Goal: Contribute content: Add original content to the website for others to see

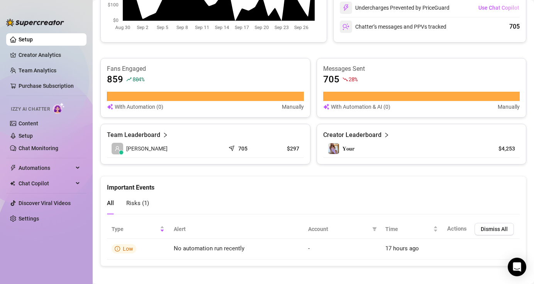
scroll to position [437, 0]
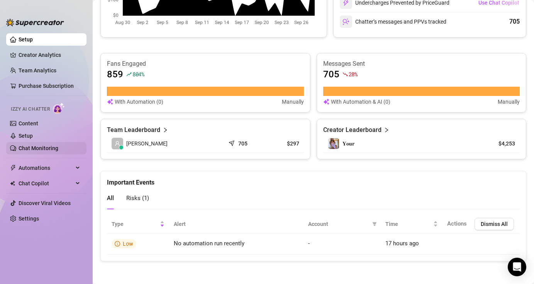
click at [37, 148] on link "Chat Monitoring" at bounding box center [39, 148] width 40 height 6
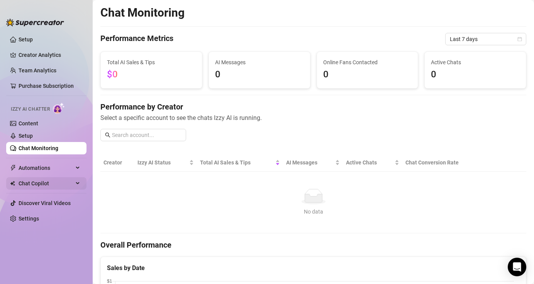
click at [54, 182] on span "Chat Copilot" at bounding box center [46, 183] width 55 height 12
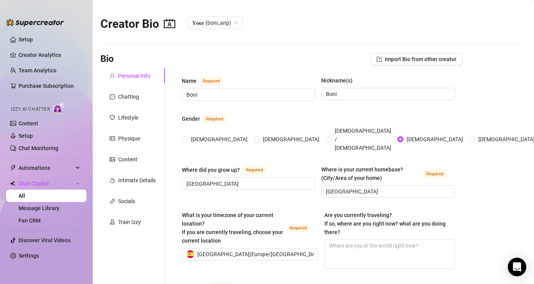
type input "[DATE]"
click at [137, 221] on div "Train Izzy" at bounding box center [129, 222] width 23 height 9
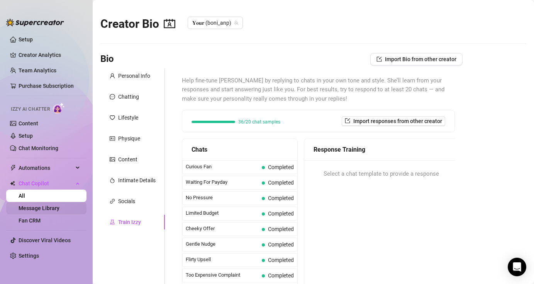
click at [58, 206] on link "Message Library" at bounding box center [39, 208] width 41 height 6
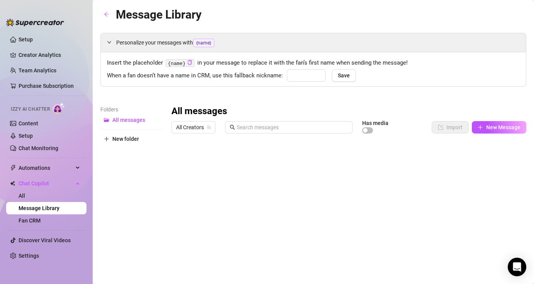
type input "babe"
click at [35, 125] on link "Content" at bounding box center [29, 123] width 20 height 6
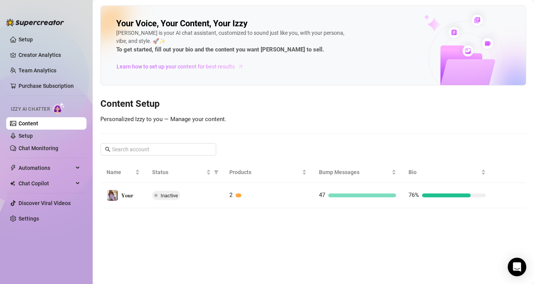
click at [192, 68] on span "Learn how to set up your content for best results" at bounding box center [176, 66] width 118 height 9
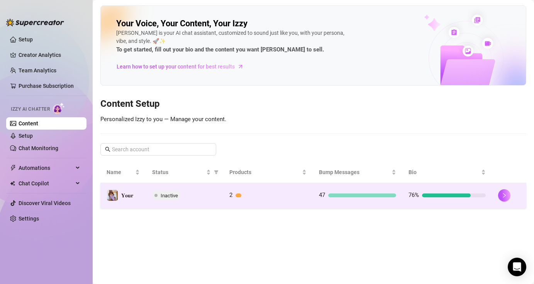
click at [206, 198] on div "Inactive" at bounding box center [184, 194] width 65 height 9
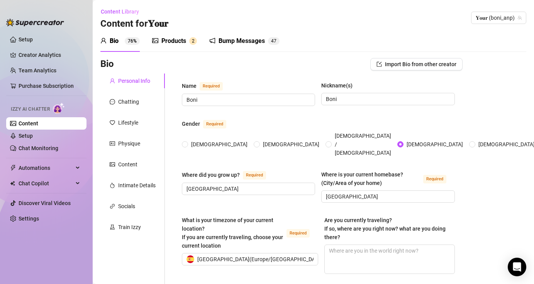
click at [175, 38] on div "Products" at bounding box center [174, 40] width 25 height 9
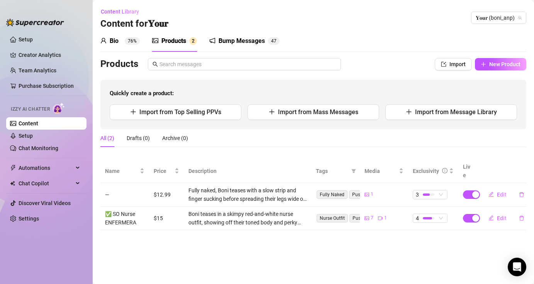
click at [258, 43] on div "Bump Messages" at bounding box center [242, 40] width 46 height 9
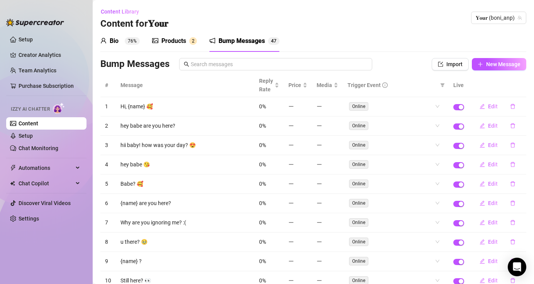
click at [182, 41] on div "Products" at bounding box center [174, 40] width 25 height 9
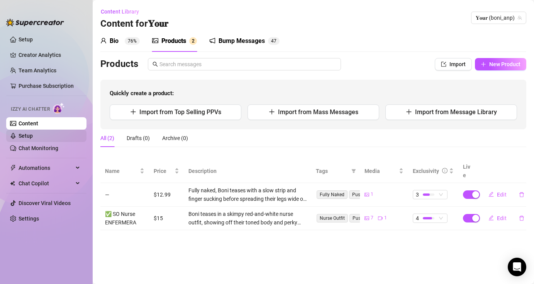
click at [33, 139] on link "Setup" at bounding box center [26, 136] width 14 height 6
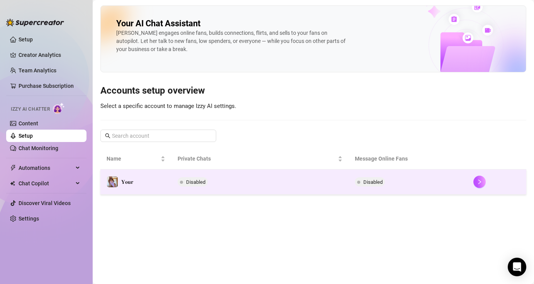
click at [253, 185] on td "Disabled" at bounding box center [261, 181] width 178 height 25
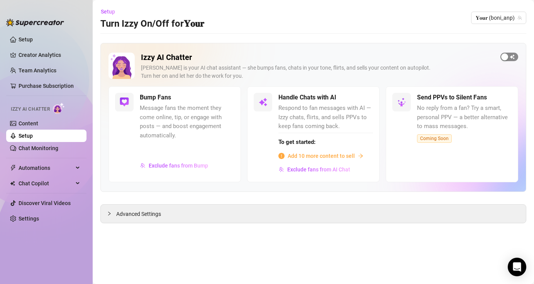
click at [506, 55] on div "button" at bounding box center [505, 56] width 7 height 7
click at [225, 99] on span "button" at bounding box center [226, 98] width 17 height 9
click at [507, 58] on div "button" at bounding box center [505, 56] width 7 height 7
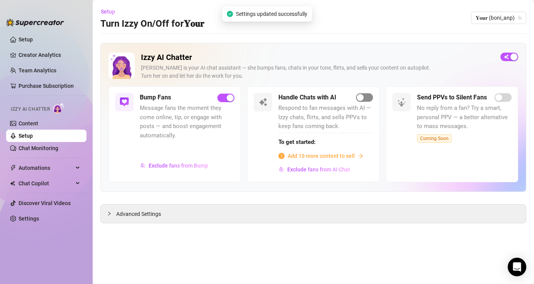
click at [364, 97] on div "button" at bounding box center [360, 97] width 7 height 7
click at [232, 95] on div "button" at bounding box center [230, 97] width 7 height 7
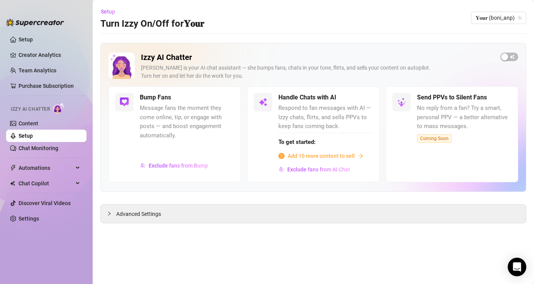
click at [346, 154] on span "Add 10 more content to sell" at bounding box center [321, 155] width 67 height 9
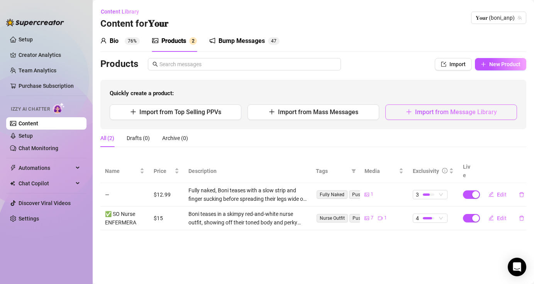
click at [470, 111] on span "Import from Message Library" at bounding box center [456, 111] width 82 height 7
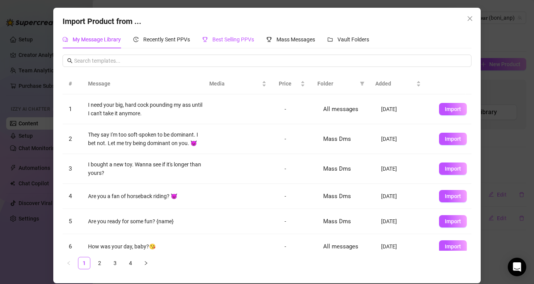
click at [239, 39] on span "Best Selling PPVs" at bounding box center [234, 39] width 42 height 6
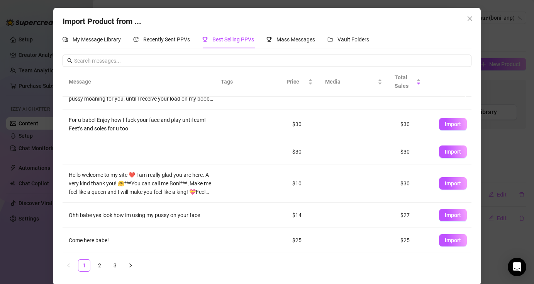
scroll to position [2, 0]
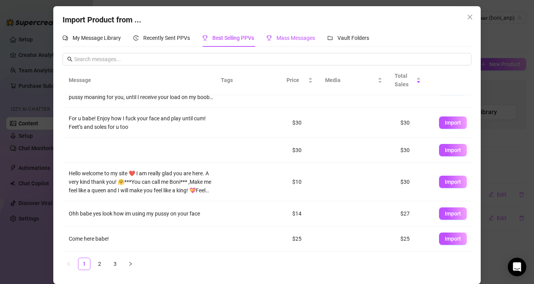
click at [303, 40] on span "Mass Messages" at bounding box center [296, 38] width 39 height 6
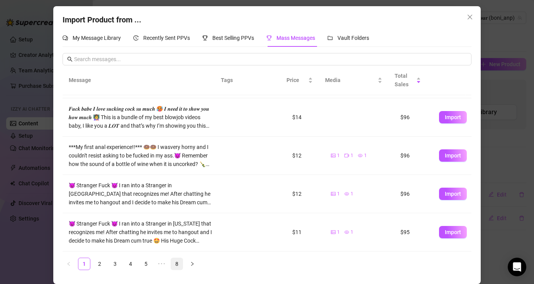
click at [172, 264] on link "8" at bounding box center [177, 264] width 12 height 12
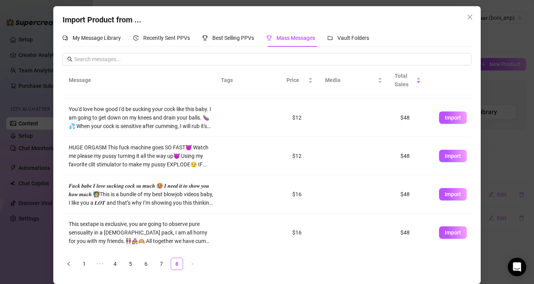
scroll to position [226, 0]
click at [445, 231] on span "Import" at bounding box center [453, 232] width 16 height 6
type textarea "This sextape is exclusive, you are going to observe pure sensuality in a [DEMOG…"
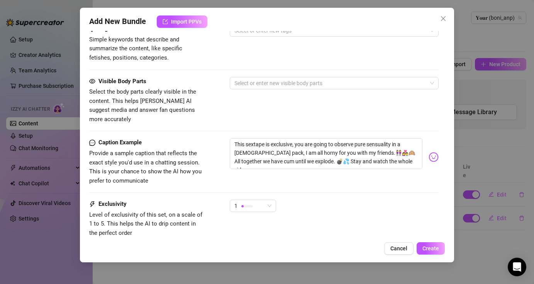
scroll to position [527, 0]
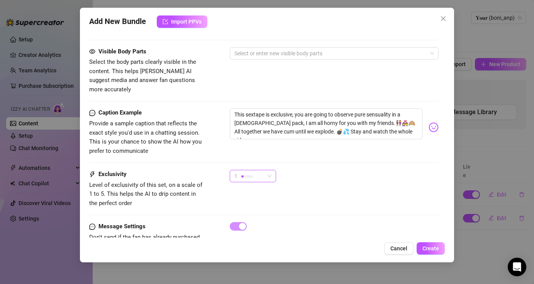
click at [270, 170] on span "1" at bounding box center [253, 176] width 37 height 12
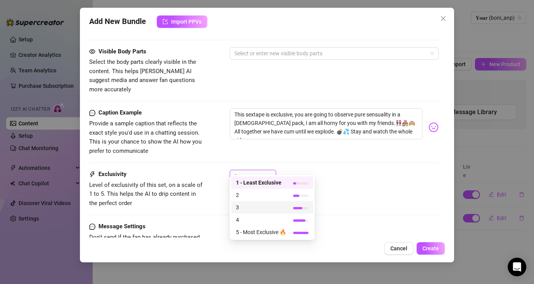
click at [272, 205] on span "3" at bounding box center [261, 207] width 50 height 9
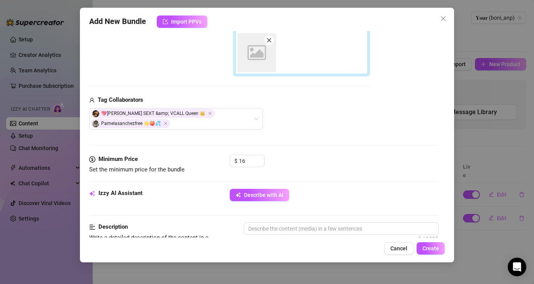
scroll to position [246, 0]
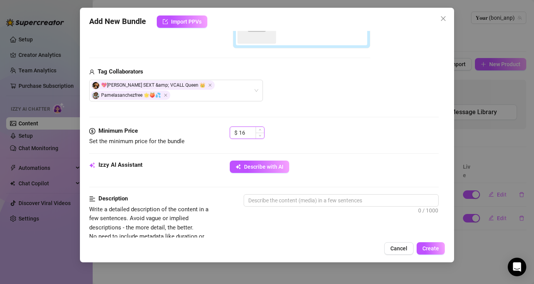
click at [250, 134] on input "16" at bounding box center [251, 133] width 25 height 12
type input "1"
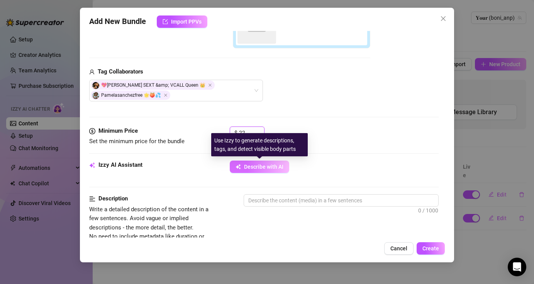
type input "22"
click at [272, 168] on span "Describe with AI" at bounding box center [263, 166] width 39 height 6
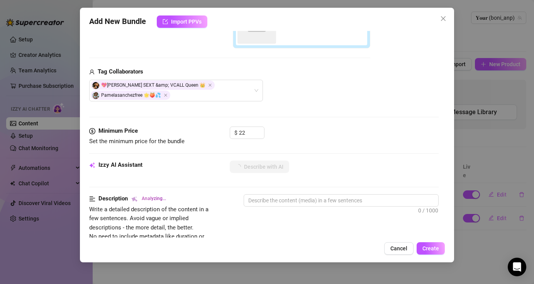
type textarea "Boni"
type textarea "Boni and"
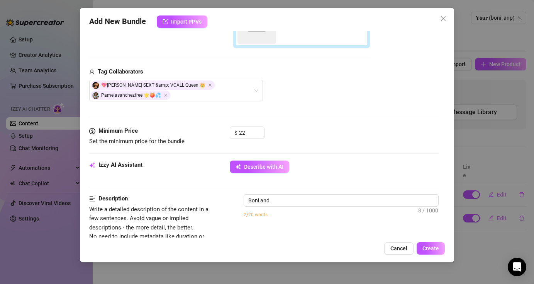
type textarea "Boni and a"
type textarea "Boni and a nude"
type textarea "Boni and a nude dark-skinned"
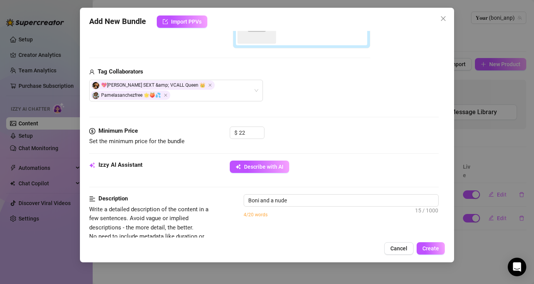
type textarea "Boni and a nude dark-skinned"
type textarea "Boni and a nude dark-skinned partner"
type textarea "Boni and a nude dark-skinned partner engage"
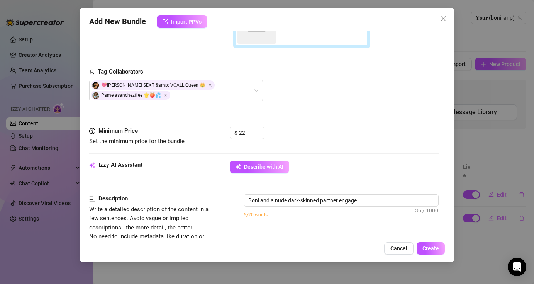
type textarea "Boni and a nude dark-skinned partner engage in"
type textarea "Boni and a nude dark-skinned partner engage in steamy"
type textarea "Boni and a nude dark-skinned partner engage in steamy girl-on-girl"
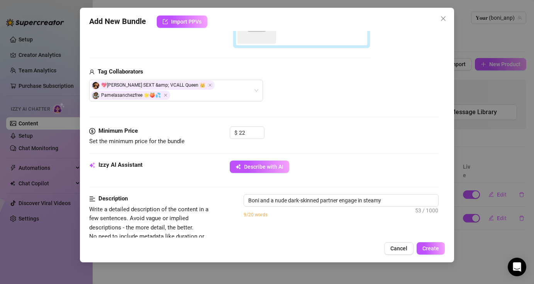
type textarea "Boni and a nude dark-skinned partner engage in steamy girl-on-girl"
type textarea "Boni and a nude dark-skinned partner engage in steamy girl-on-girl action"
type textarea "Boni and a nude dark-skinned partner engage in steamy girl-on-girl action both"
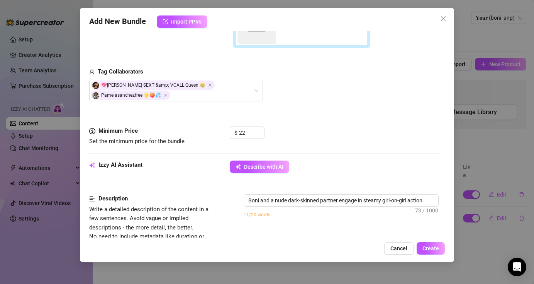
type textarea "Boni and a nude dark-skinned partner engage in steamy girl-on-girl action both …"
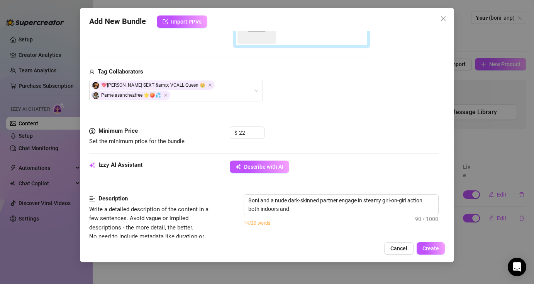
type textarea "Boni and a nude dark-skinned partner engage in steamy girl-on-girl action both …"
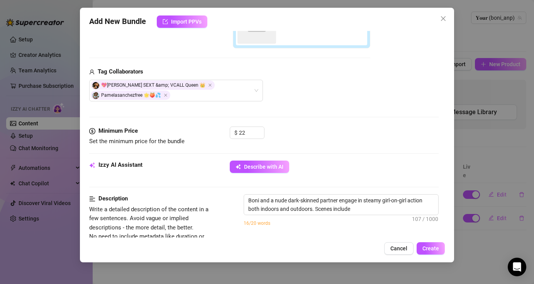
type textarea "Boni and a nude dark-skinned partner engage in steamy girl-on-girl action both …"
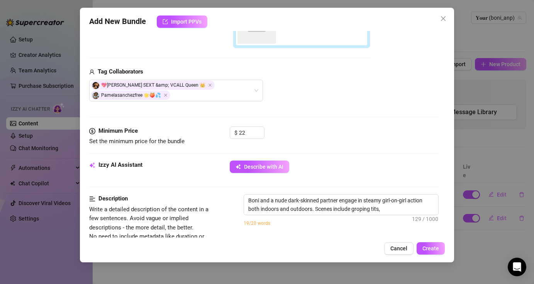
type textarea "Boni and a nude dark-skinned partner engage in steamy girl-on-girl action both …"
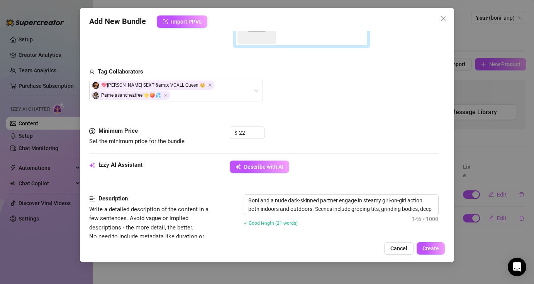
type textarea "Boni and a nude dark-skinned partner engage in steamy girl-on-girl action both …"
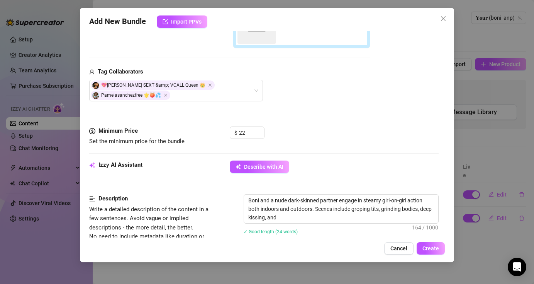
type textarea "Boni and a nude dark-skinned partner engage in steamy girl-on-girl action both …"
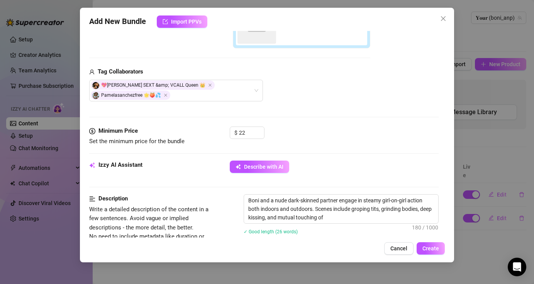
type textarea "Boni and a nude dark-skinned partner engage in steamy girl-on-girl action both …"
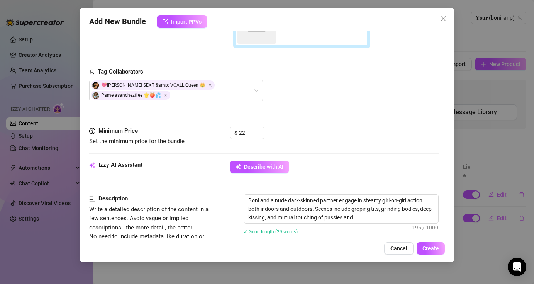
type textarea "Boni and a nude dark-skinned partner engage in steamy girl-on-girl action both …"
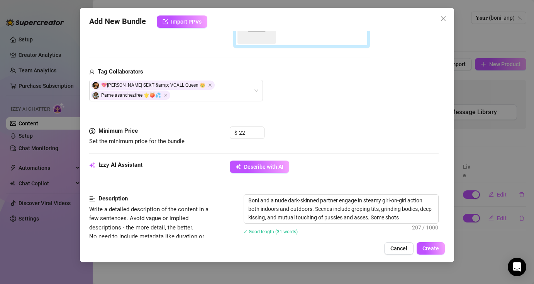
type textarea "Boni and a nude dark-skinned partner engage in steamy girl-on-girl action both …"
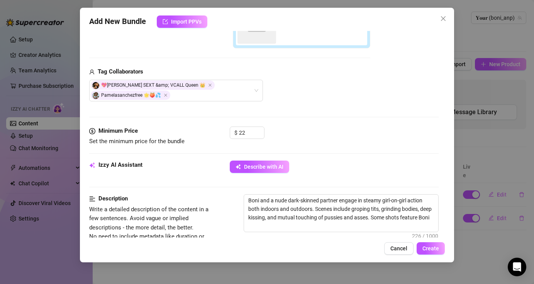
type textarea "Boni and a nude dark-skinned partner engage in steamy girl-on-girl action both …"
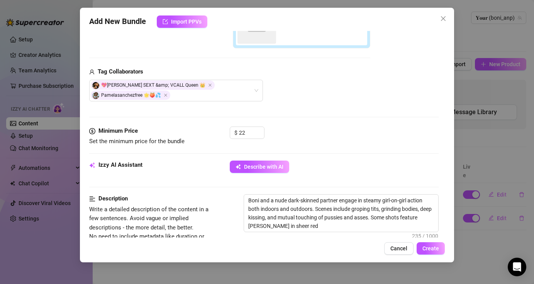
type textarea "Boni and a nude dark-skinned partner engage in steamy girl-on-girl action both …"
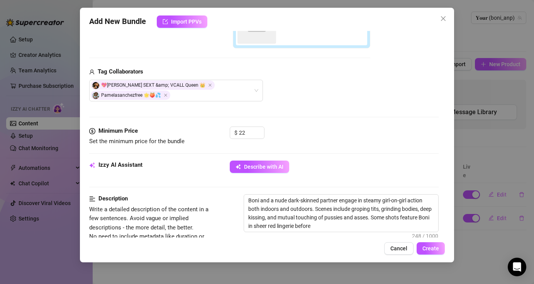
type textarea "Boni and a nude dark-skinned partner engage in steamy girl-on-girl action both …"
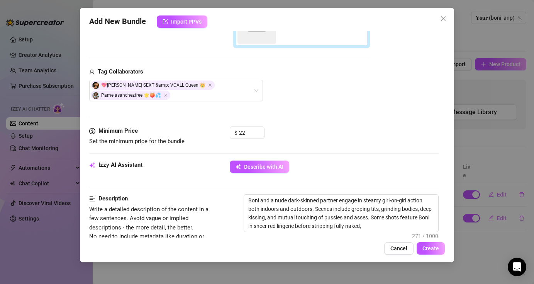
type textarea "Boni and a nude dark-skinned partner engage in steamy girl-on-girl action both …"
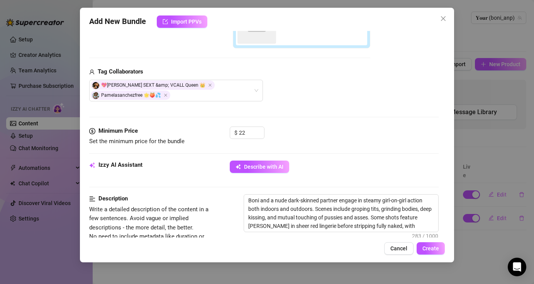
type textarea "Boni and a nude dark-skinned partner engage in steamy girl-on-girl action both …"
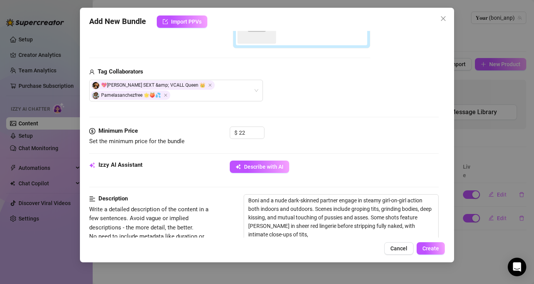
type textarea "Boni and a nude dark-skinned partner engage in steamy girl-on-girl action both …"
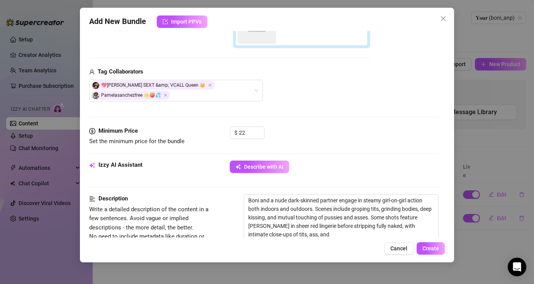
type textarea "Boni and a nude dark-skinned partner engage in steamy girl-on-girl action both …"
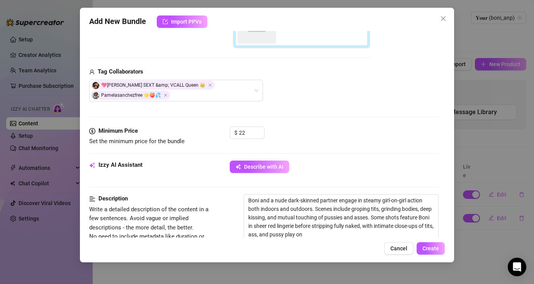
type textarea "Boni and a nude dark-skinned partner engage in steamy girl-on-girl action both …"
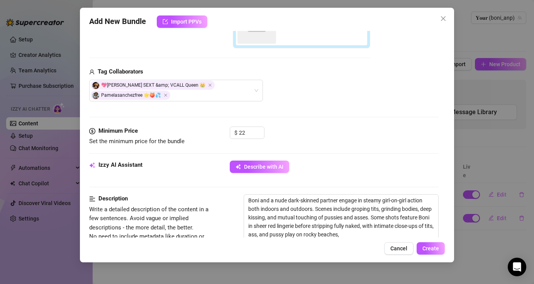
type textarea "Boni and a nude dark-skinned partner engage in steamy girl-on-girl action both …"
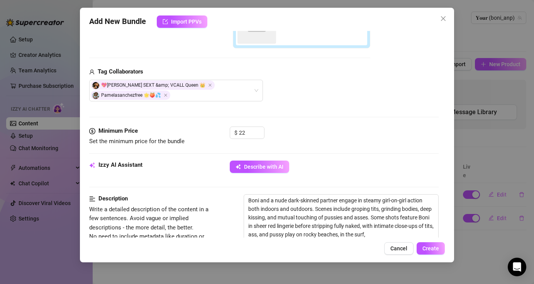
type textarea "Boni and a nude dark-skinned partner engage in steamy girl-on-girl action both …"
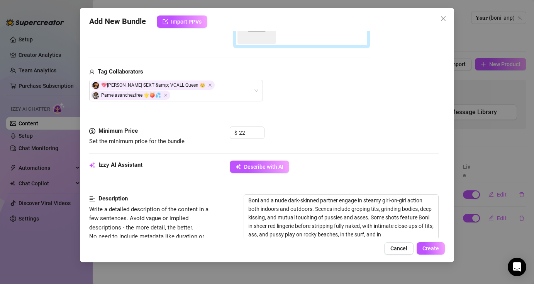
type textarea "Boni and a nude dark-skinned partner engage in steamy girl-on-girl action both …"
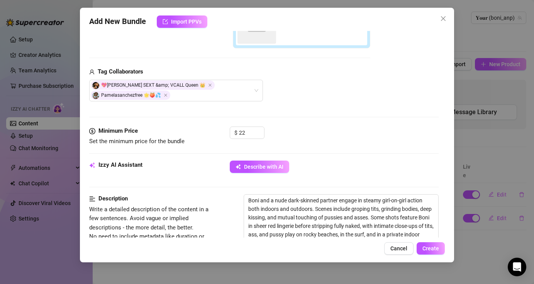
type textarea "Boni and a nude dark-skinned partner engage in steamy girl-on-girl action both …"
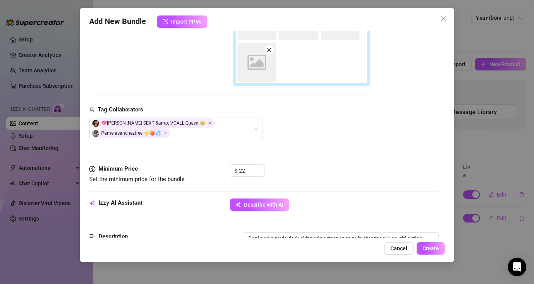
scroll to position [209, 0]
click at [435, 249] on span "Create" at bounding box center [431, 248] width 17 height 6
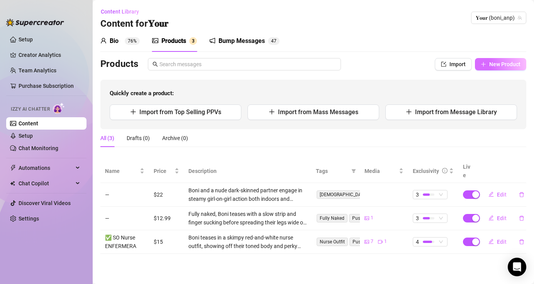
click at [508, 69] on button "New Product" at bounding box center [500, 64] width 51 height 12
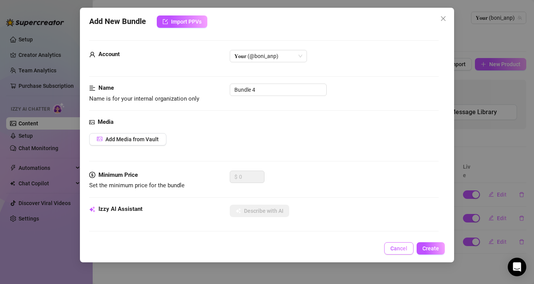
click at [392, 251] on span "Cancel" at bounding box center [399, 248] width 17 height 6
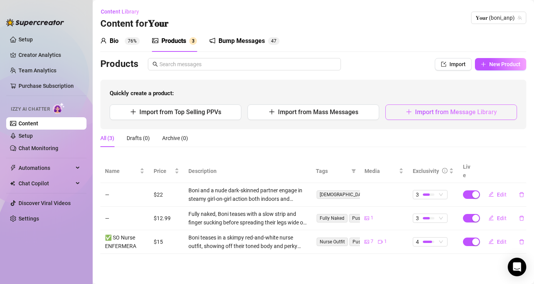
click at [477, 111] on span "Import from Message Library" at bounding box center [456, 111] width 82 height 7
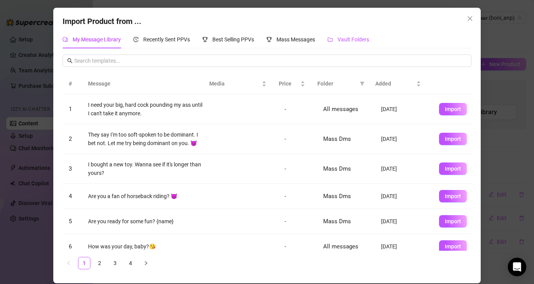
click at [360, 39] on span "Vault Folders" at bounding box center [354, 39] width 32 height 6
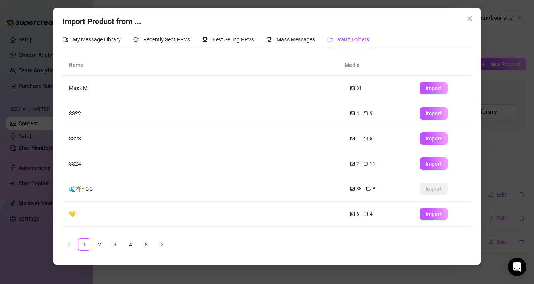
scroll to position [95, 0]
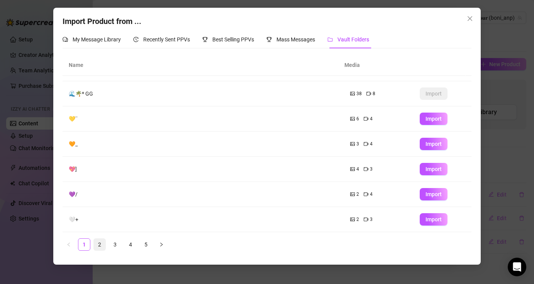
click at [103, 243] on link "2" at bounding box center [100, 244] width 12 height 12
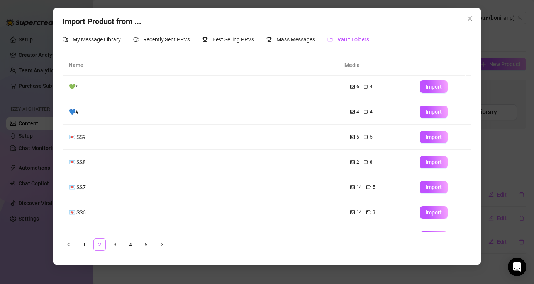
scroll to position [0, 0]
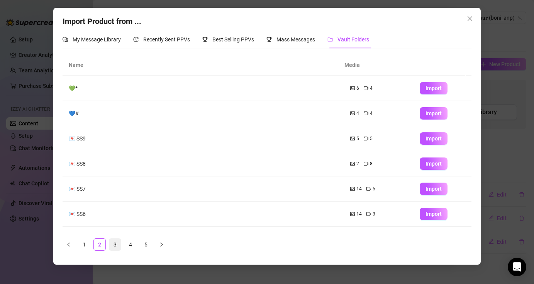
click at [117, 244] on link "3" at bounding box center [115, 244] width 12 height 12
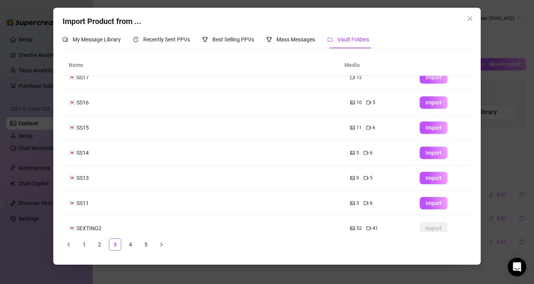
scroll to position [95, 0]
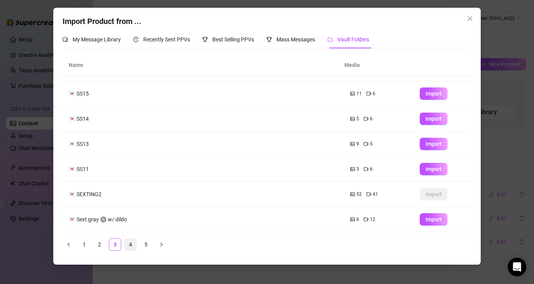
click at [129, 242] on link "4" at bounding box center [131, 244] width 12 height 12
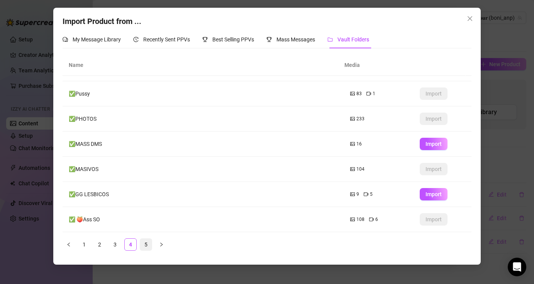
click at [149, 243] on link "5" at bounding box center [146, 244] width 12 height 12
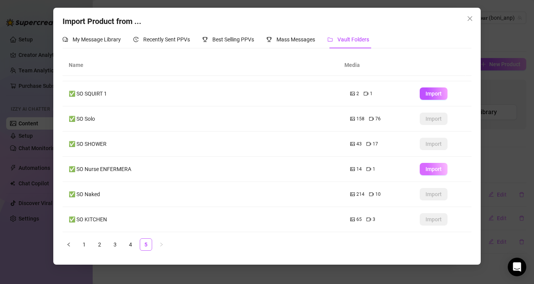
click at [426, 168] on span "Import" at bounding box center [434, 169] width 16 height 6
type textarea "Type your message here..."
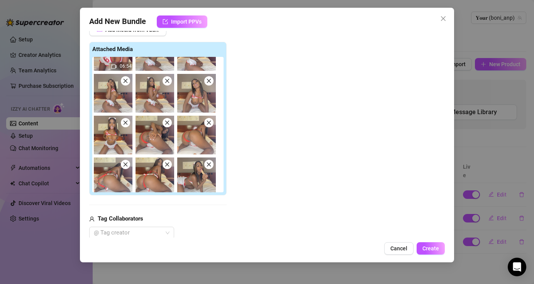
scroll to position [73, 0]
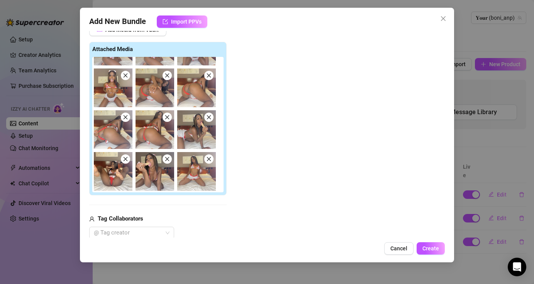
click at [209, 158] on icon "close" at bounding box center [209, 159] width 4 height 4
click at [126, 76] on icon "close" at bounding box center [126, 75] width 4 height 4
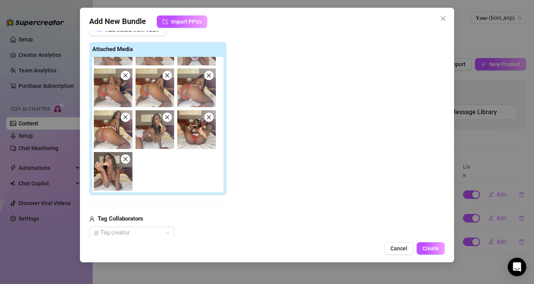
click at [125, 117] on icon "close" at bounding box center [126, 117] width 4 height 4
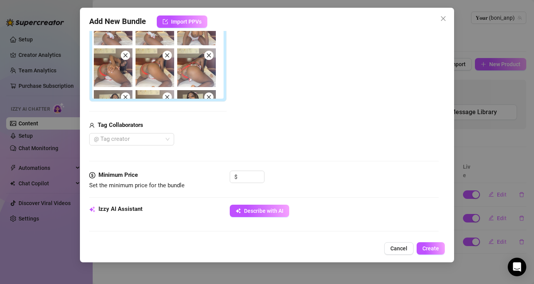
scroll to position [332, 0]
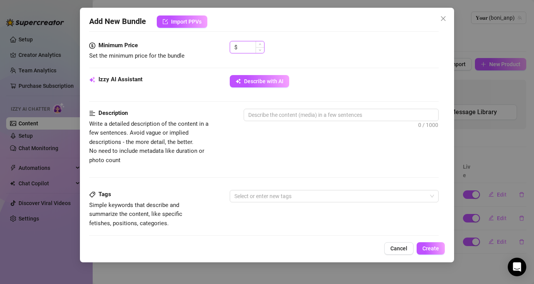
click at [250, 47] on input at bounding box center [251, 47] width 25 height 12
type input "22"
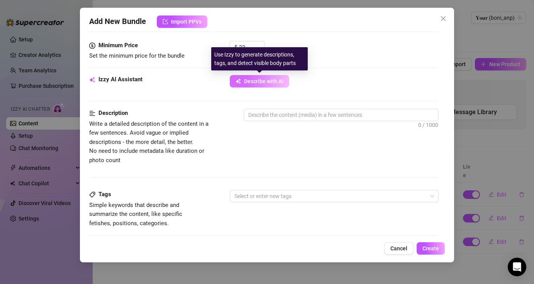
click at [270, 78] on span "Describe with AI" at bounding box center [263, 81] width 39 height 6
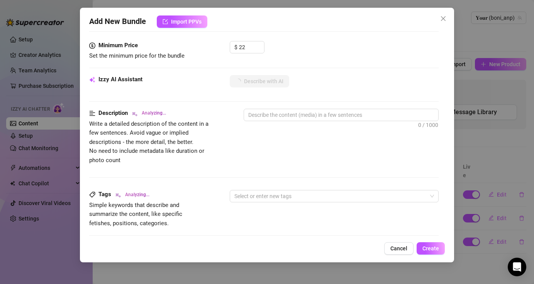
type textarea "Boni"
type textarea "Boni teases"
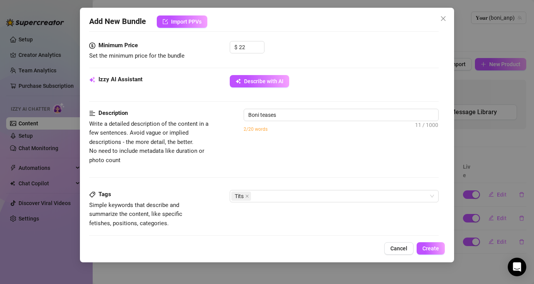
type textarea "Boni teases in"
type textarea "Boni teases in a"
type textarea "Boni teases in a skimpy"
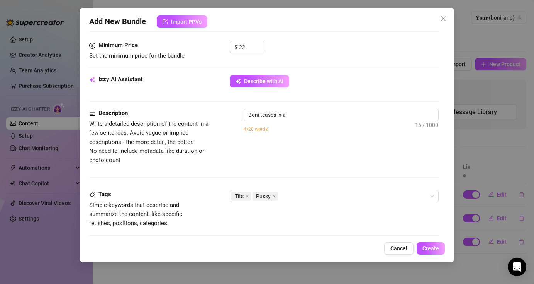
type textarea "Boni teases in a skimpy"
type textarea "Boni teases in a skimpy red-and-white"
type textarea "Boni teases in a skimpy red-and-white nurse"
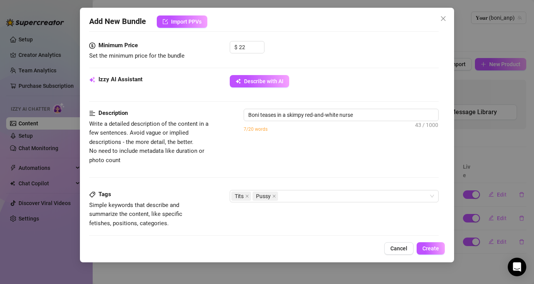
type textarea "Boni teases in a skimpy red-and-white nurse outfit,"
type textarea "Boni teases in a skimpy red-and-white nurse outfit, showing"
type textarea "Boni teases in a skimpy red-and-white nurse outfit, showing off"
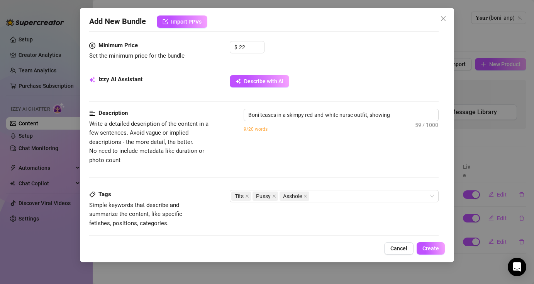
type textarea "Boni teases in a skimpy red-and-white nurse outfit, showing off"
type textarea "Boni teases in a skimpy red-and-white nurse outfit, showing off bare"
type textarea "Boni teases in a skimpy red-and-white nurse outfit, showing off bare tits"
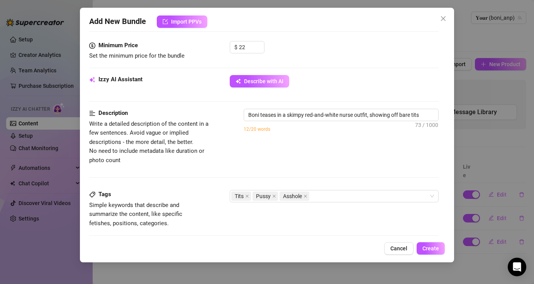
type textarea "Boni teases in a skimpy red-and-white nurse outfit, showing off bare tits and"
type textarea "Boni teases in a skimpy red-and-white nurse outfit, showing off bare tits and a"
type textarea "Boni teases in a skimpy red-and-white nurse outfit, showing off bare tits and a…"
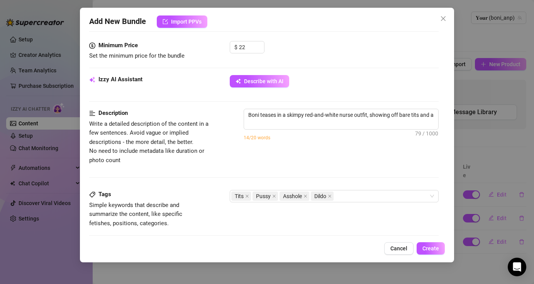
type textarea "Boni teases in a skimpy red-and-white nurse outfit, showing off bare tits and a…"
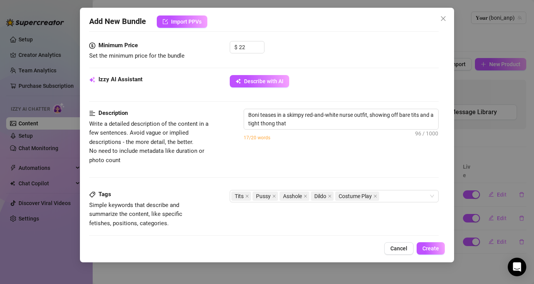
type textarea "Boni teases in a skimpy red-and-white nurse outfit, showing off bare tits and a…"
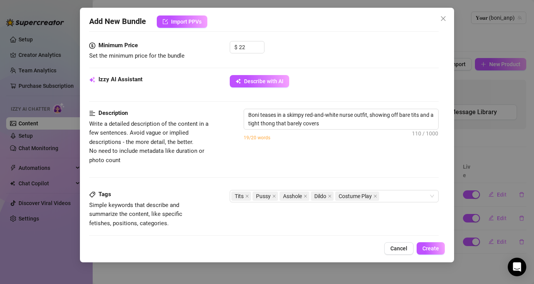
type textarea "Boni teases in a skimpy red-and-white nurse outfit, showing off bare tits and a…"
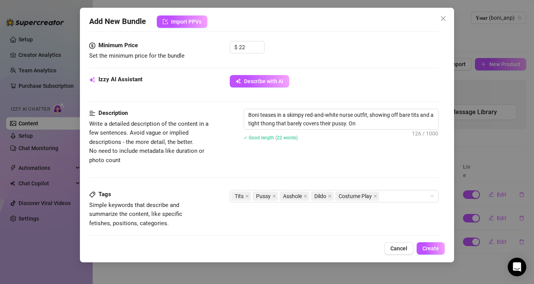
type textarea "Boni teases in a skimpy red-and-white nurse outfit, showing off bare tits and a…"
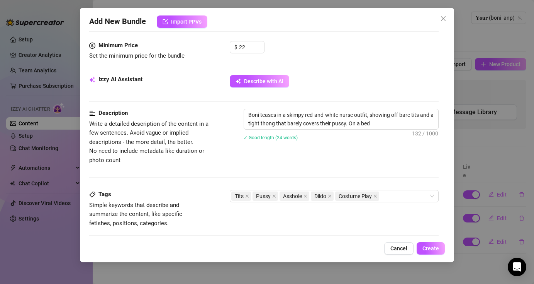
type textarea "Boni teases in a skimpy red-and-white nurse outfit, showing off bare tits and a…"
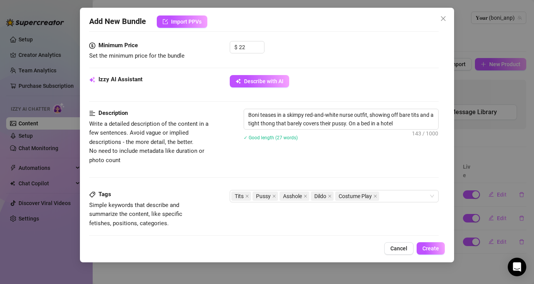
type textarea "Boni teases in a skimpy red-and-white nurse outfit, showing off bare tits and a…"
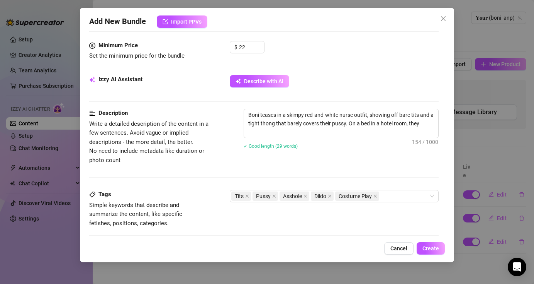
type textarea "Boni teases in a skimpy red-and-white nurse outfit, showing off bare tits and a…"
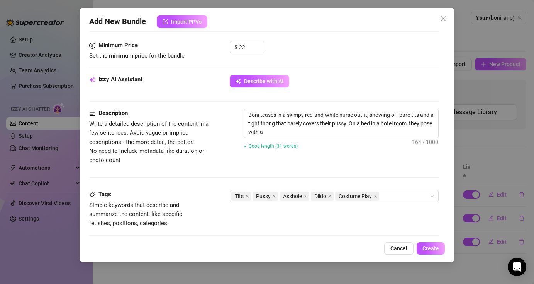
type textarea "Boni teases in a skimpy red-and-white nurse outfit, showing off bare tits and a…"
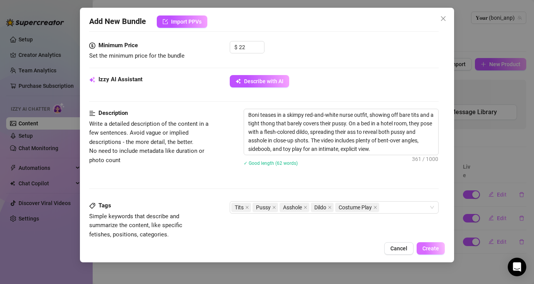
click at [435, 250] on span "Create" at bounding box center [431, 248] width 17 height 6
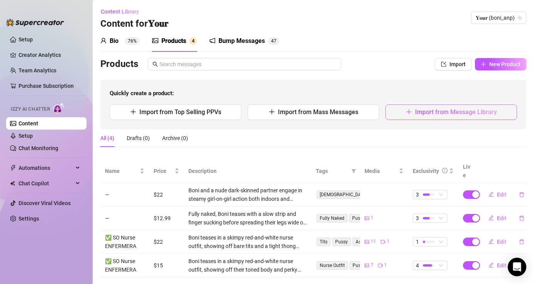
click at [449, 111] on span "Import from Message Library" at bounding box center [456, 111] width 82 height 7
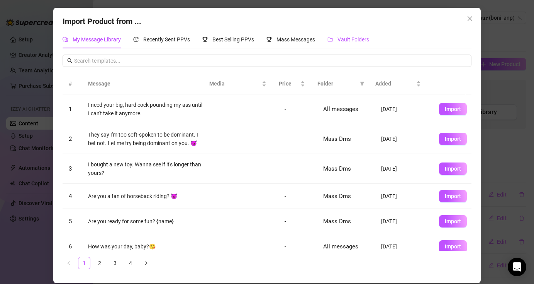
click at [355, 39] on span "Vault Folders" at bounding box center [354, 39] width 32 height 6
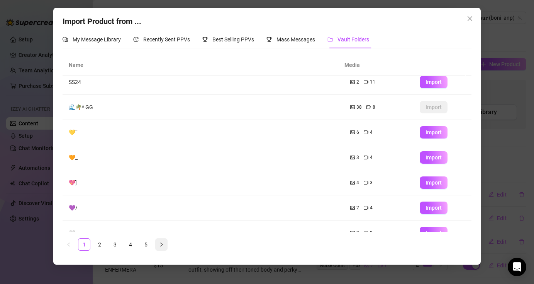
click at [159, 244] on button "button" at bounding box center [161, 244] width 12 height 12
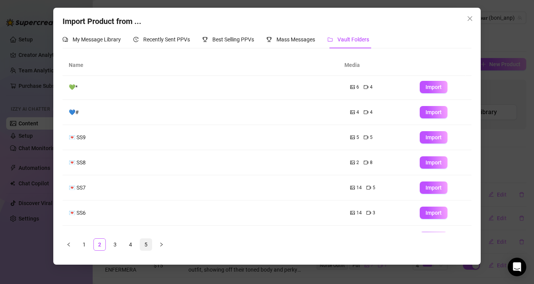
scroll to position [0, 0]
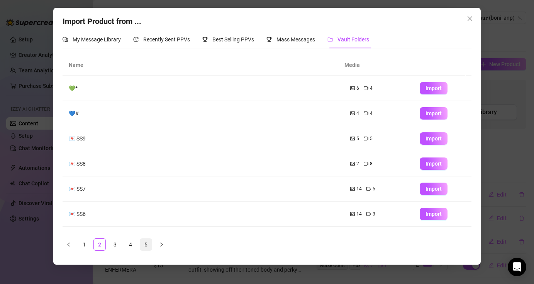
click at [150, 245] on link "5" at bounding box center [146, 244] width 12 height 12
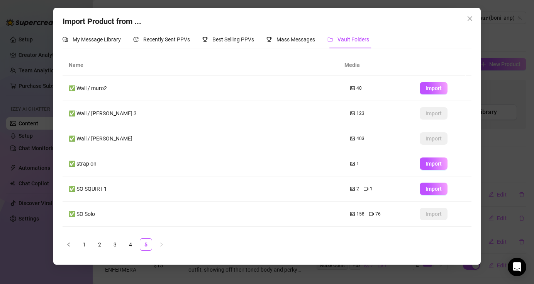
click at [415, 180] on td "Import" at bounding box center [443, 188] width 58 height 25
click at [427, 191] on span "Import" at bounding box center [434, 188] width 16 height 6
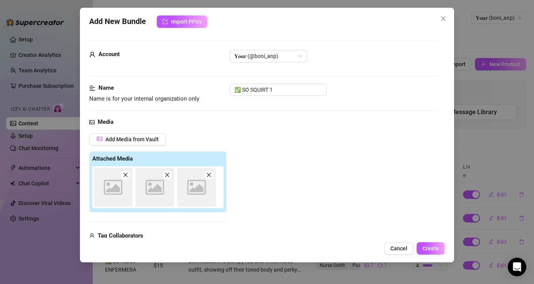
scroll to position [109, 0]
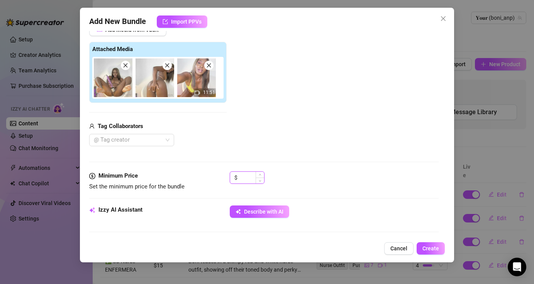
click at [252, 180] on input at bounding box center [251, 178] width 25 height 12
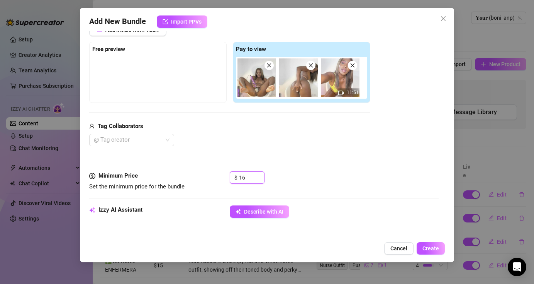
click at [255, 79] on img at bounding box center [257, 77] width 39 height 39
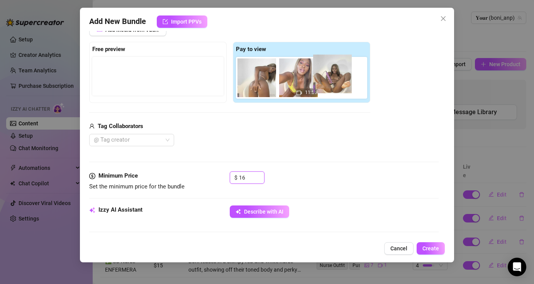
drag, startPoint x: 256, startPoint y: 78, endPoint x: 329, endPoint y: 74, distance: 73.2
click at [329, 74] on div "11:51" at bounding box center [303, 78] width 134 height 42
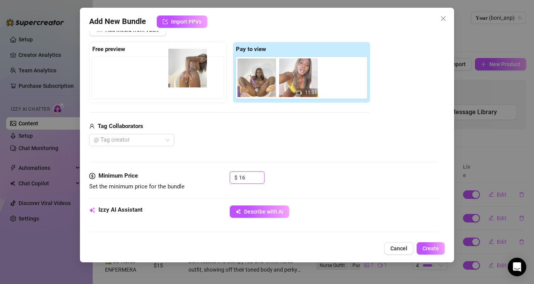
drag, startPoint x: 297, startPoint y: 77, endPoint x: 174, endPoint y: 69, distance: 123.1
click at [173, 66] on div "Free preview Pay to view 11:51" at bounding box center [229, 72] width 281 height 61
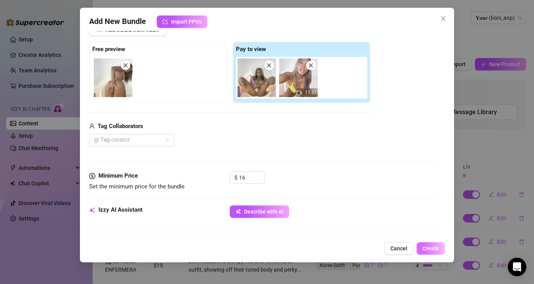
click at [428, 249] on span "Create" at bounding box center [431, 248] width 17 height 6
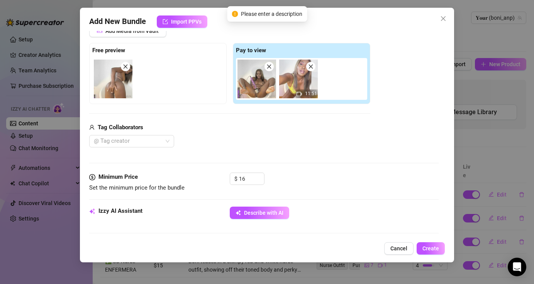
scroll to position [108, 0]
click at [251, 216] on button "Describe with AI" at bounding box center [260, 213] width 60 height 12
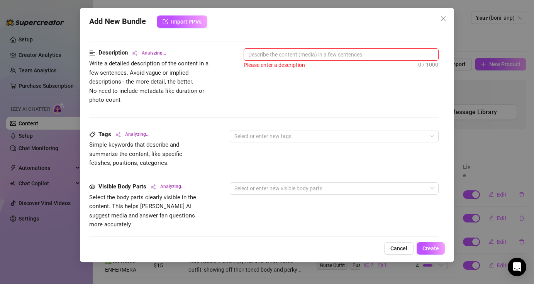
scroll to position [233, 0]
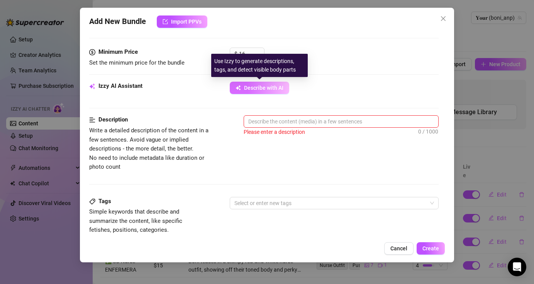
click at [277, 86] on span "Describe with AI" at bounding box center [263, 88] width 39 height 6
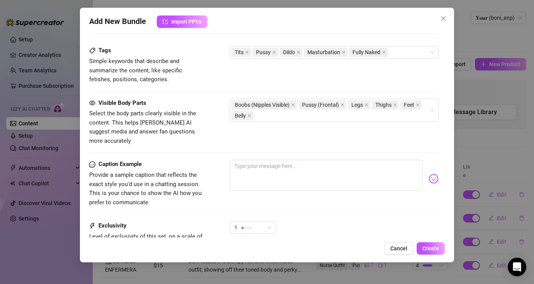
scroll to position [465, 0]
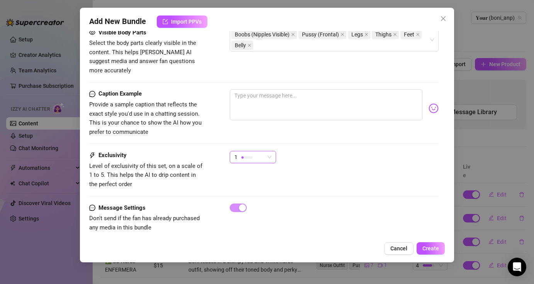
click at [264, 151] on div "1" at bounding box center [250, 157] width 30 height 12
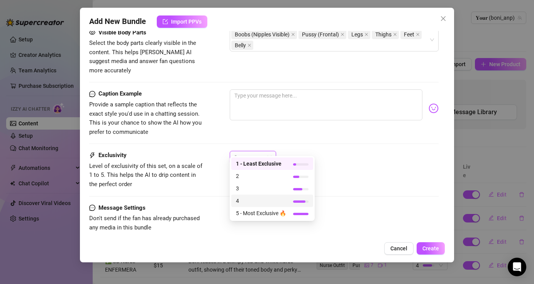
drag, startPoint x: 276, startPoint y: 198, endPoint x: 285, endPoint y: 199, distance: 8.5
click at [277, 198] on span "4" at bounding box center [261, 200] width 50 height 9
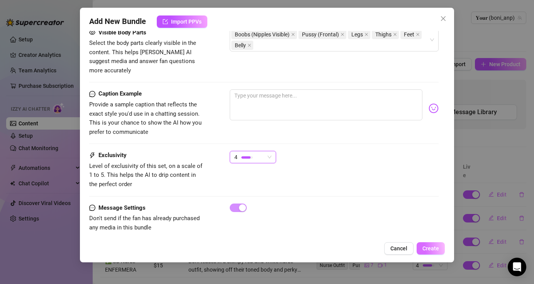
click at [434, 248] on span "Create" at bounding box center [431, 248] width 17 height 6
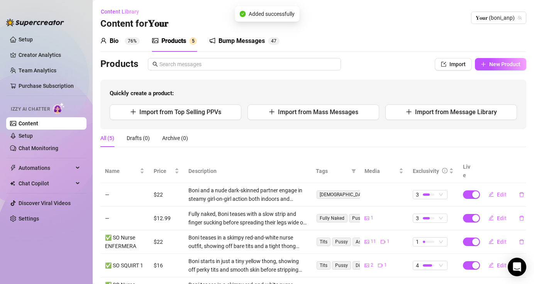
scroll to position [31, 0]
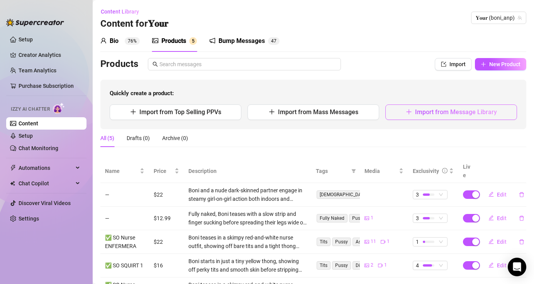
click at [466, 111] on span "Import from Message Library" at bounding box center [456, 111] width 82 height 7
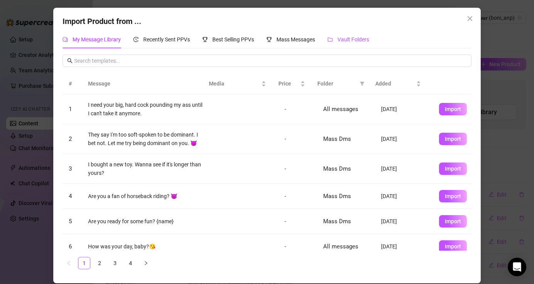
click at [343, 41] on span "Vault Folders" at bounding box center [354, 39] width 32 height 6
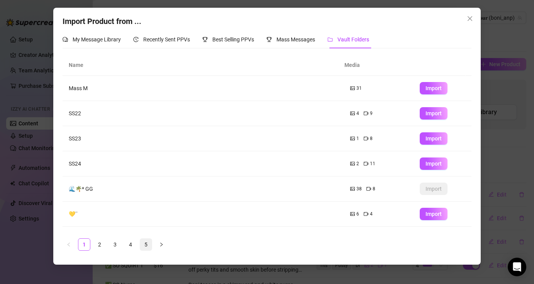
click at [148, 247] on link "5" at bounding box center [146, 244] width 12 height 12
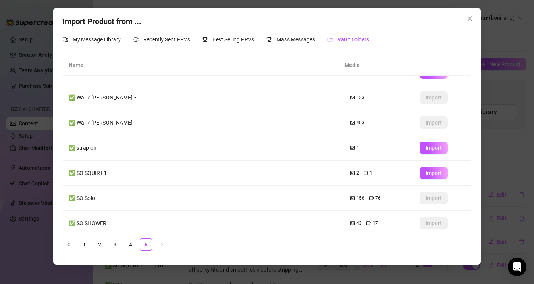
scroll to position [95, 0]
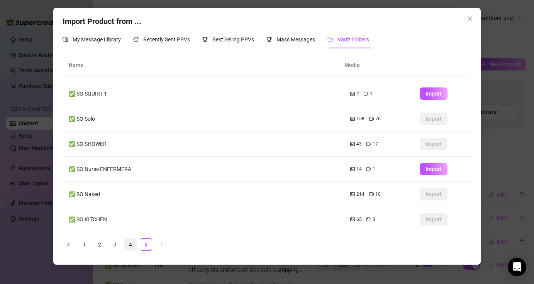
click at [131, 245] on link "4" at bounding box center [131, 244] width 12 height 12
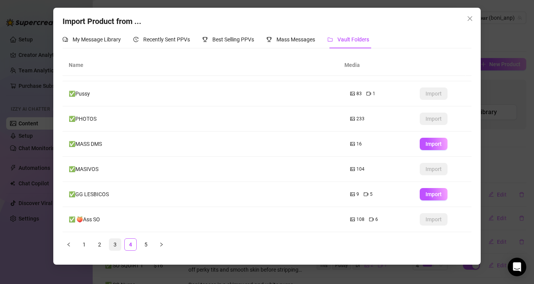
click at [118, 245] on link "3" at bounding box center [115, 244] width 12 height 12
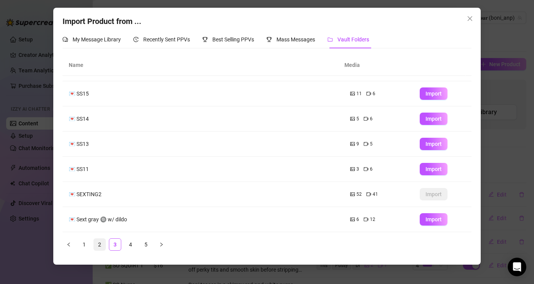
click at [104, 244] on link "2" at bounding box center [100, 244] width 12 height 12
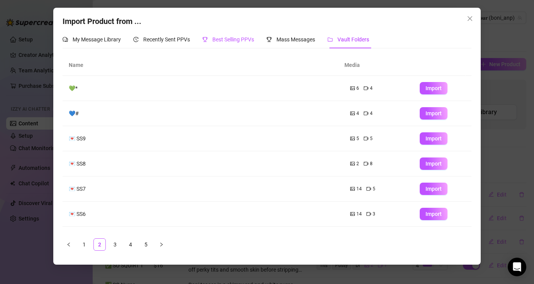
click at [233, 43] on div "Best Selling PPVs" at bounding box center [228, 39] width 52 height 9
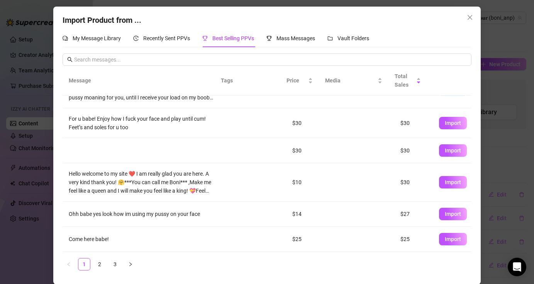
scroll to position [2, 0]
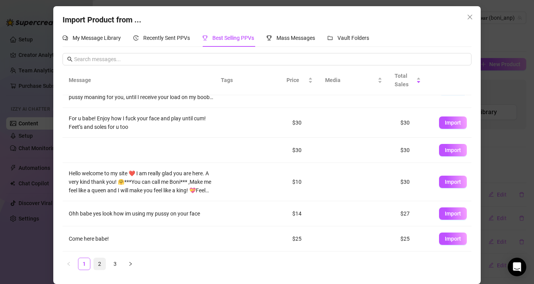
click at [97, 263] on link "2" at bounding box center [100, 264] width 12 height 12
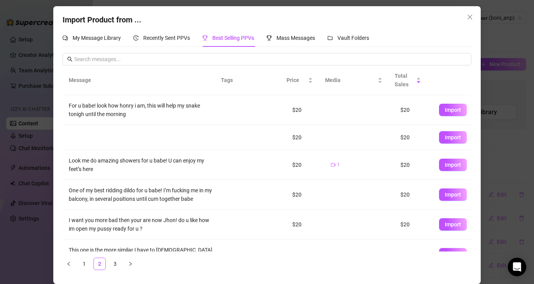
scroll to position [149, 0]
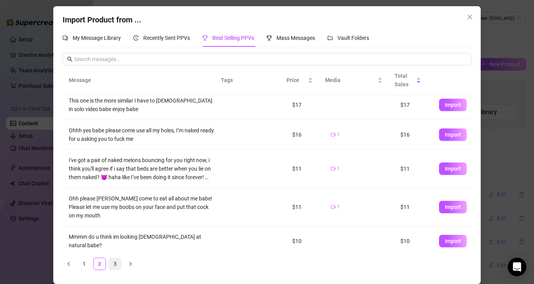
click at [113, 266] on link "3" at bounding box center [115, 264] width 12 height 12
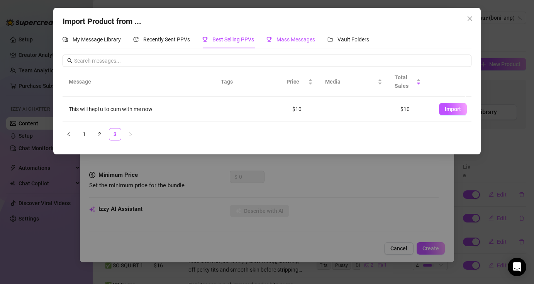
click at [280, 37] on span "Mass Messages" at bounding box center [296, 39] width 39 height 6
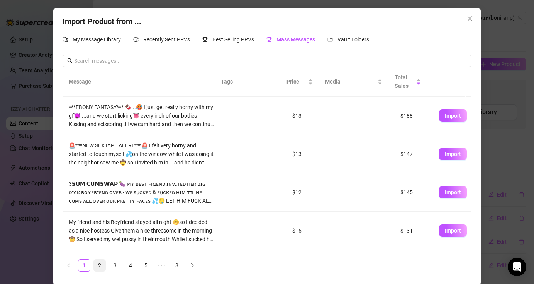
click at [95, 267] on link "2" at bounding box center [100, 265] width 12 height 12
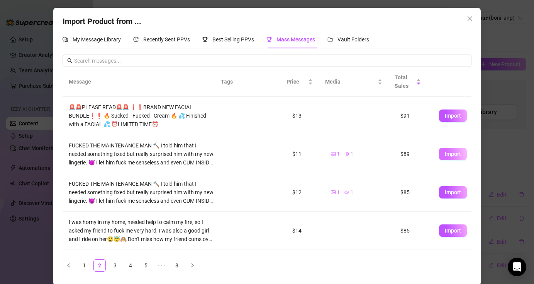
click at [445, 155] on span "Import" at bounding box center [453, 154] width 16 height 6
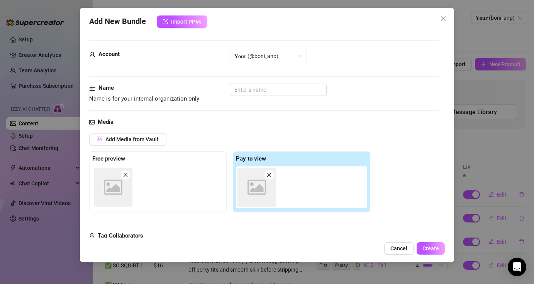
type textarea "FUCKED THE MAINTENANCE MAN 🔨 I told him that I needed something fixed but reall…"
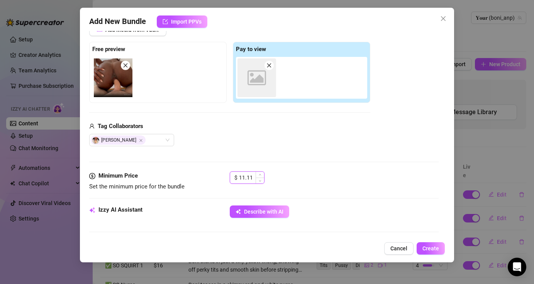
click at [255, 177] on input "11.11" at bounding box center [251, 178] width 25 height 12
type input "1"
type input "3"
type input "22"
click at [282, 216] on button "Describe with AI" at bounding box center [260, 211] width 60 height 12
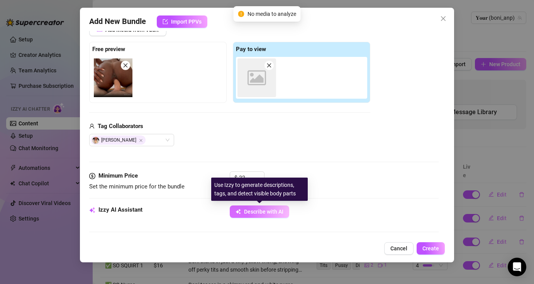
click at [263, 214] on span "Describe with AI" at bounding box center [263, 211] width 39 height 6
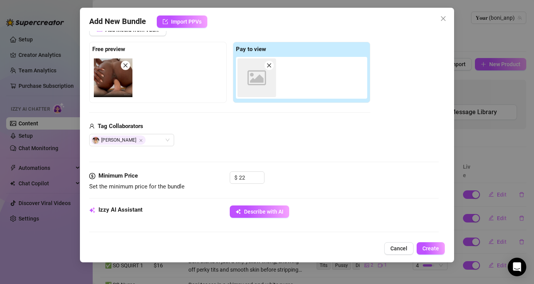
drag, startPoint x: 441, startPoint y: 21, endPoint x: 444, endPoint y: 25, distance: 4.7
click at [441, 21] on icon "close" at bounding box center [443, 18] width 6 height 6
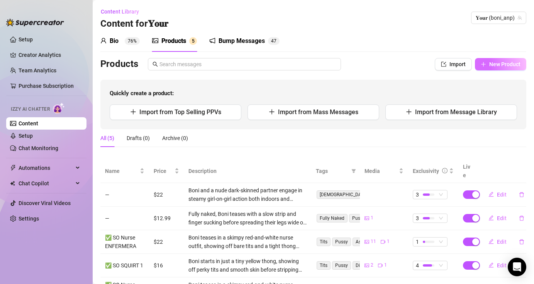
click at [494, 63] on span "New Product" at bounding box center [505, 64] width 31 height 6
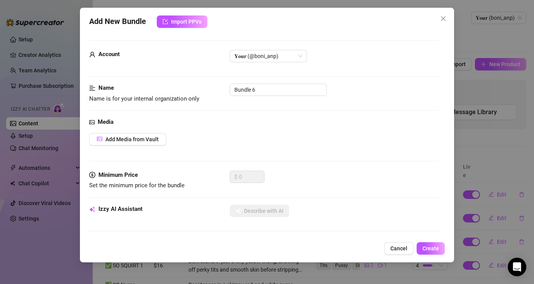
drag, startPoint x: 397, startPoint y: 247, endPoint x: 418, endPoint y: 201, distance: 50.3
click at [397, 247] on span "Cancel" at bounding box center [399, 248] width 17 height 6
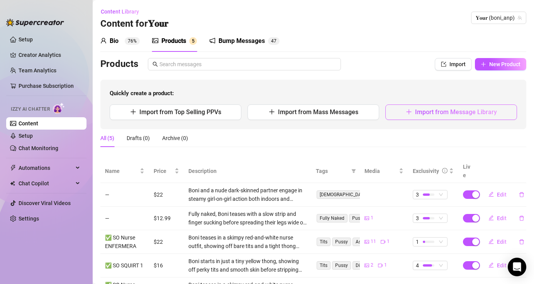
click at [454, 114] on span "Import from Message Library" at bounding box center [456, 111] width 82 height 7
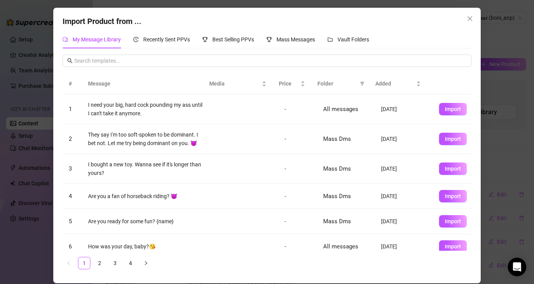
click at [492, 39] on div "Import Product from ... My Message Library Recently Sent PPVs Best Selling PPVs…" at bounding box center [267, 142] width 534 height 284
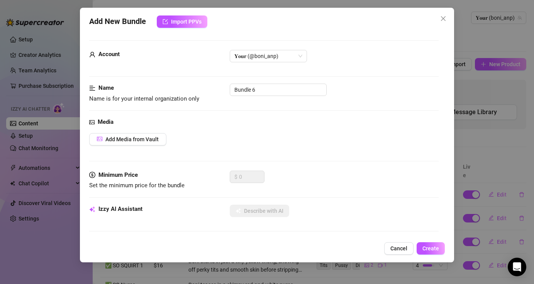
click at [398, 252] on button "Cancel" at bounding box center [398, 248] width 29 height 12
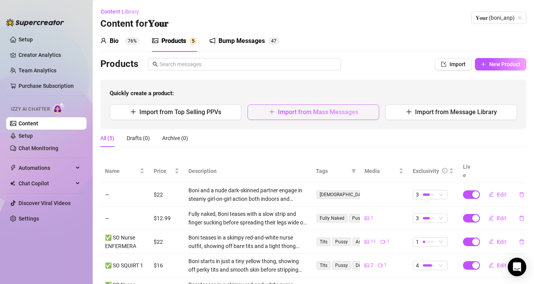
click at [342, 114] on span "Import from Mass Messages" at bounding box center [318, 111] width 80 height 7
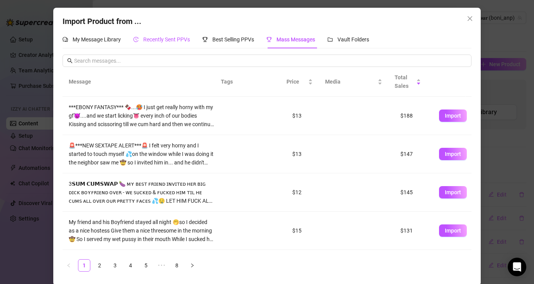
click at [185, 36] on div "Recently Sent PPVs" at bounding box center [161, 39] width 57 height 9
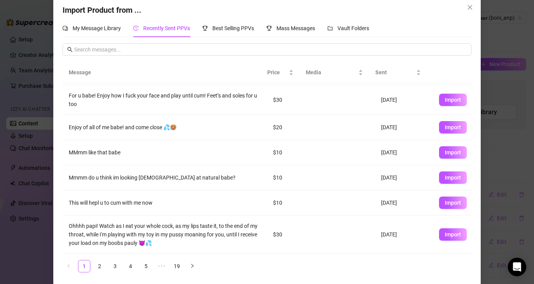
scroll to position [14, 0]
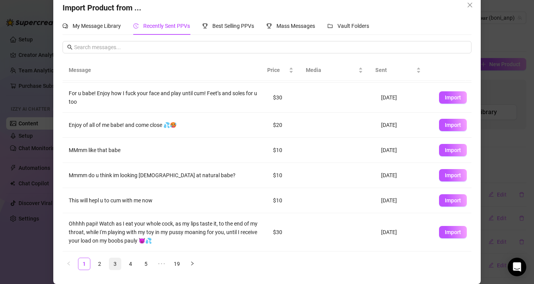
click at [113, 264] on link "3" at bounding box center [115, 264] width 12 height 12
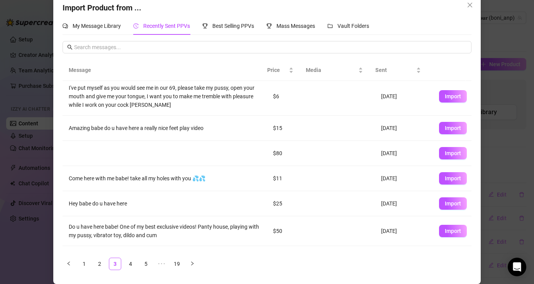
scroll to position [0, 0]
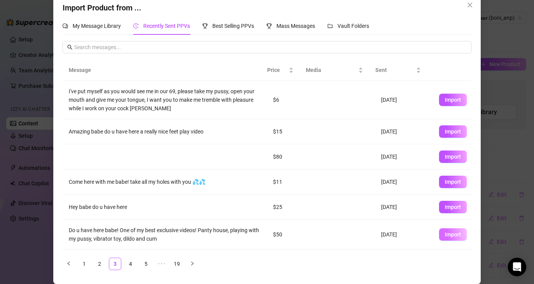
click at [445, 236] on span "Import" at bounding box center [453, 234] width 16 height 6
type textarea "Do u have here babe! One of my best exclusive videos! Panty house, playing with…"
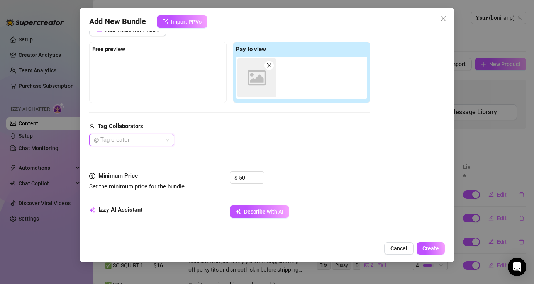
scroll to position [6, 0]
click at [248, 178] on input "50" at bounding box center [251, 178] width 25 height 12
type input "5"
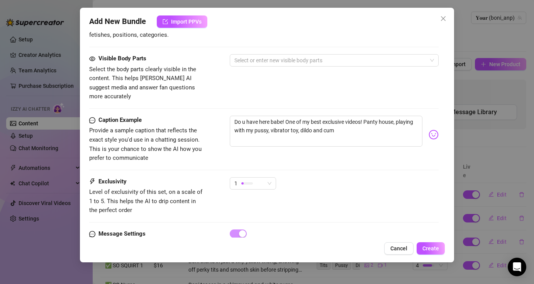
scroll to position [427, 0]
click at [262, 178] on div "1" at bounding box center [250, 184] width 30 height 12
type input "22"
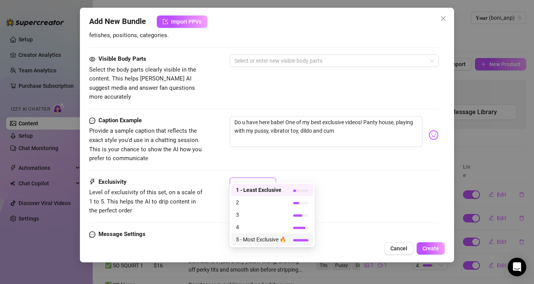
click at [261, 240] on span "5 - Most Exclusive 🔥" at bounding box center [261, 239] width 50 height 9
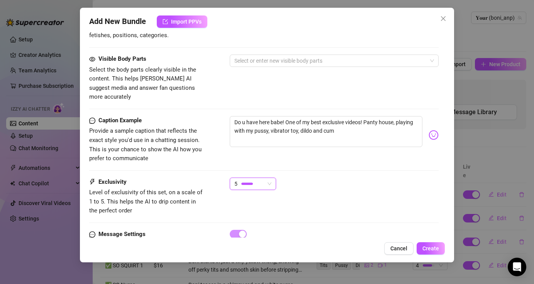
click at [375, 177] on div "5 5" at bounding box center [334, 186] width 209 height 19
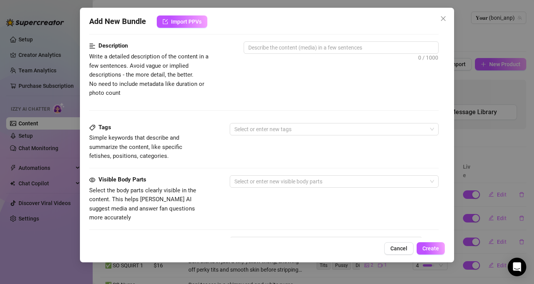
scroll to position [102, 0]
